Goal: Task Accomplishment & Management: Complete application form

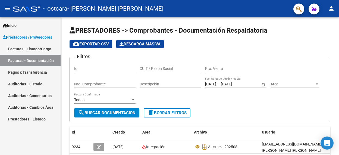
click at [57, 140] on div "Inicio Instructivos Contacto OS Prestadores / Proveedores Facturas - Listado/Ca…" at bounding box center [30, 85] width 61 height 137
click at [332, 36] on div "PRESTADORES -> Comprobantes - Documentación Respaldatoria cloud_download Export…" at bounding box center [200, 128] width 278 height 223
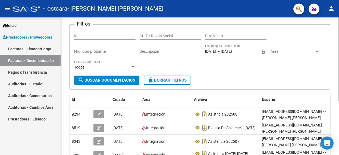
scroll to position [43, 0]
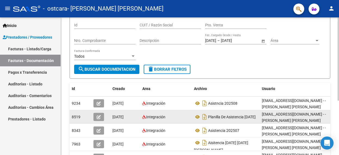
click at [116, 117] on span "[DATE]" at bounding box center [117, 117] width 11 height 4
click at [97, 117] on icon "button" at bounding box center [99, 117] width 4 height 4
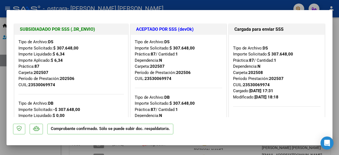
click at [219, 136] on mat-dialog-actions "Comprobante confirmado. Sólo se puede subir doc. respaldatoria." at bounding box center [169, 127] width 313 height 21
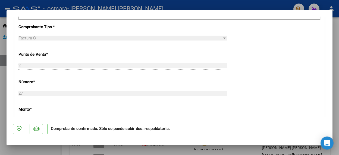
scroll to position [456, 0]
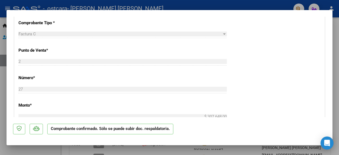
drag, startPoint x: 306, startPoint y: 70, endPoint x: 315, endPoint y: 45, distance: 25.8
click at [315, 45] on div "CUIT * 27-31031049-8 Ingresar CUIT ANALISIS PRESTADOR [PERSON_NAME] [PERSON_NAM…" at bounding box center [169, 100] width 310 height 373
click at [250, 77] on div "CUIT * 27-31031049-8 Ingresar CUIT ANALISIS PRESTADOR [PERSON_NAME] [PERSON_NAM…" at bounding box center [169, 100] width 310 height 373
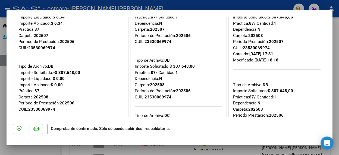
scroll to position [8, 0]
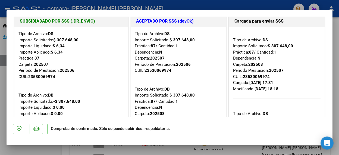
click at [268, 7] on div at bounding box center [169, 77] width 339 height 155
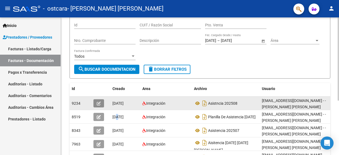
click at [96, 102] on button "button" at bounding box center [98, 103] width 11 height 8
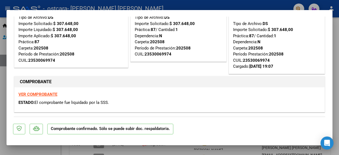
scroll to position [0, 0]
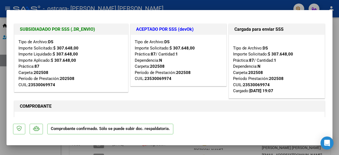
click at [272, 5] on div at bounding box center [169, 77] width 339 height 155
type input "$ 0,00"
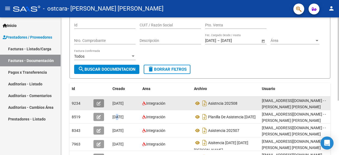
click at [99, 105] on button "button" at bounding box center [98, 103] width 11 height 8
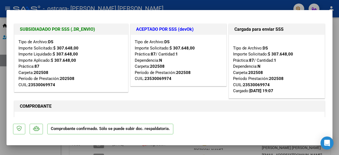
click at [70, 128] on p "Comprobante confirmado. Sólo se puede subir doc. respaldatoria." at bounding box center [110, 129] width 126 height 11
click at [65, 104] on h1 "COMPROBANTE" at bounding box center [169, 106] width 299 height 7
click at [193, 123] on mat-dialog-actions "Comprobante confirmado. Sólo se puede subir doc. respaldatoria." at bounding box center [169, 127] width 313 height 21
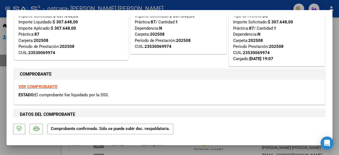
scroll to position [35, 0]
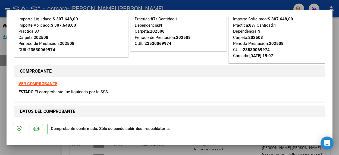
click at [52, 83] on strong "VER COMPROBANTE" at bounding box center [37, 83] width 39 height 5
